Goal: Find specific page/section: Find specific page/section

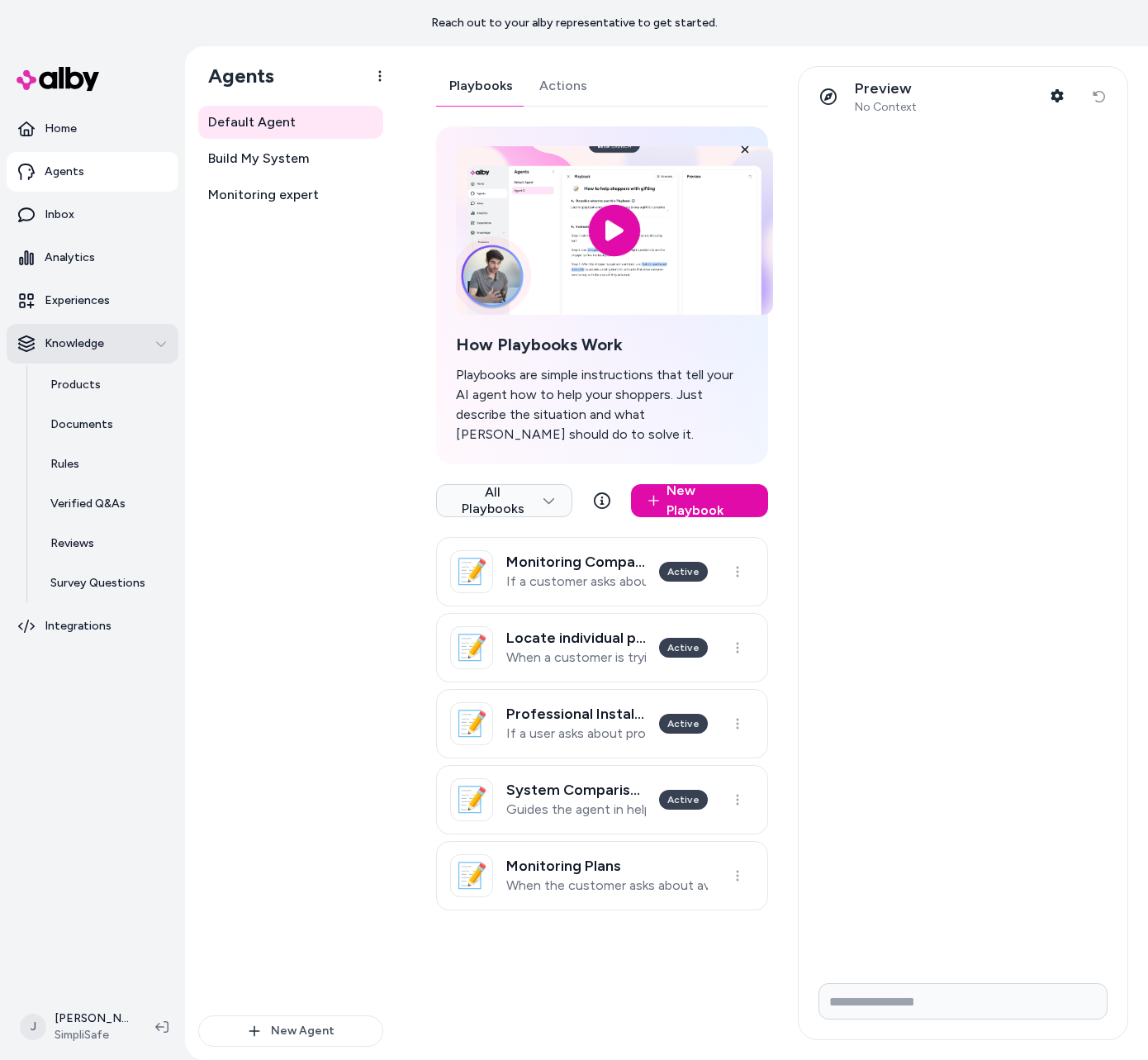
click at [112, 346] on div "Knowledge" at bounding box center [93, 344] width 149 height 17
click at [84, 336] on p "Knowledge" at bounding box center [74, 344] width 59 height 17
click at [161, 343] on icon "button" at bounding box center [161, 343] width 11 height 11
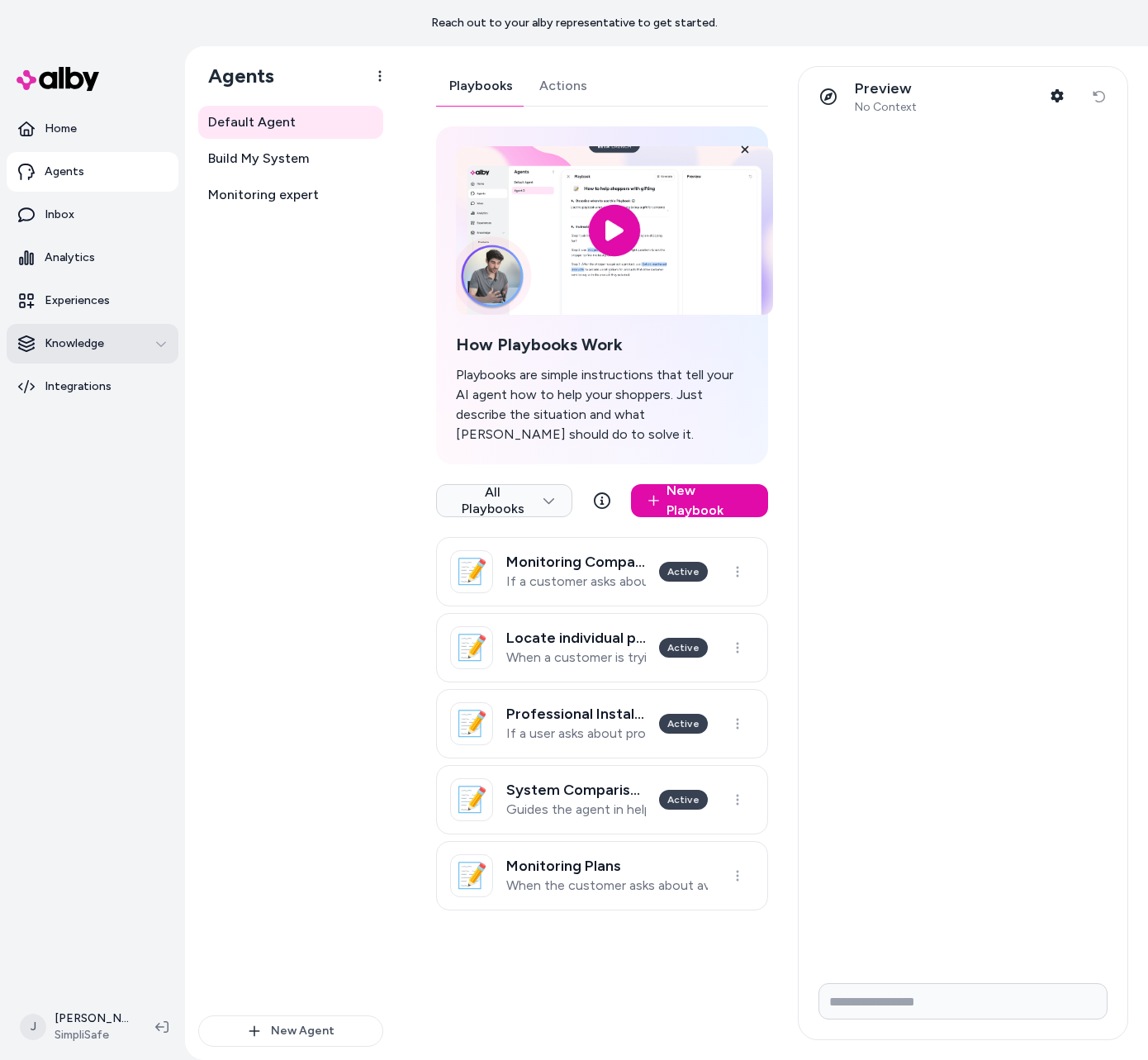
click at [161, 343] on icon "button" at bounding box center [161, 343] width 11 height 11
click at [129, 351] on div "Knowledge" at bounding box center [93, 344] width 149 height 17
click at [134, 357] on button "Knowledge" at bounding box center [92, 343] width 172 height 40
click at [104, 387] on link "Products" at bounding box center [105, 385] width 144 height 40
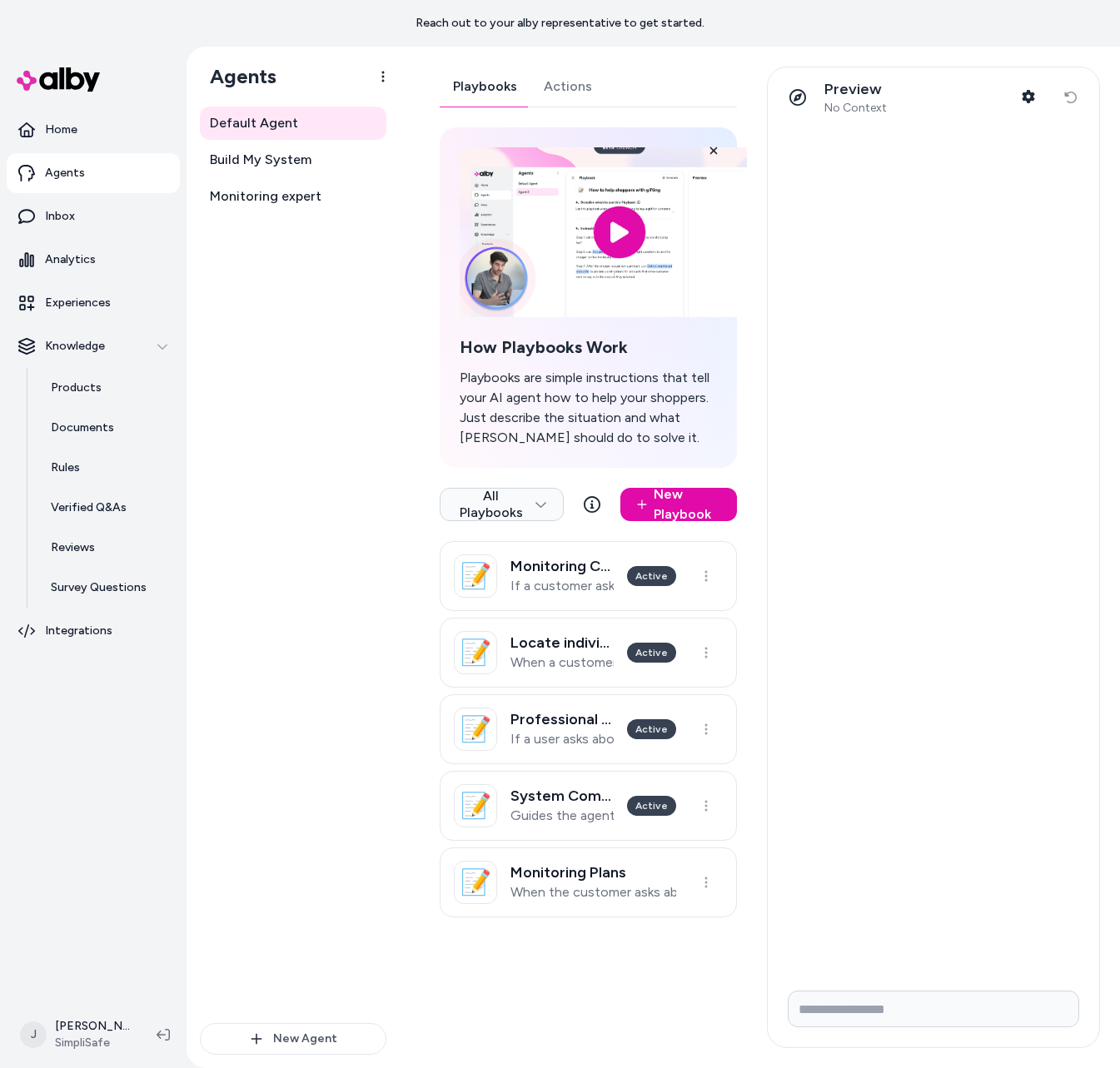
click at [367, 409] on div "Default Agent Build My System Monitoring expert" at bounding box center [292, 565] width 187 height 916
